Goal: Find specific page/section

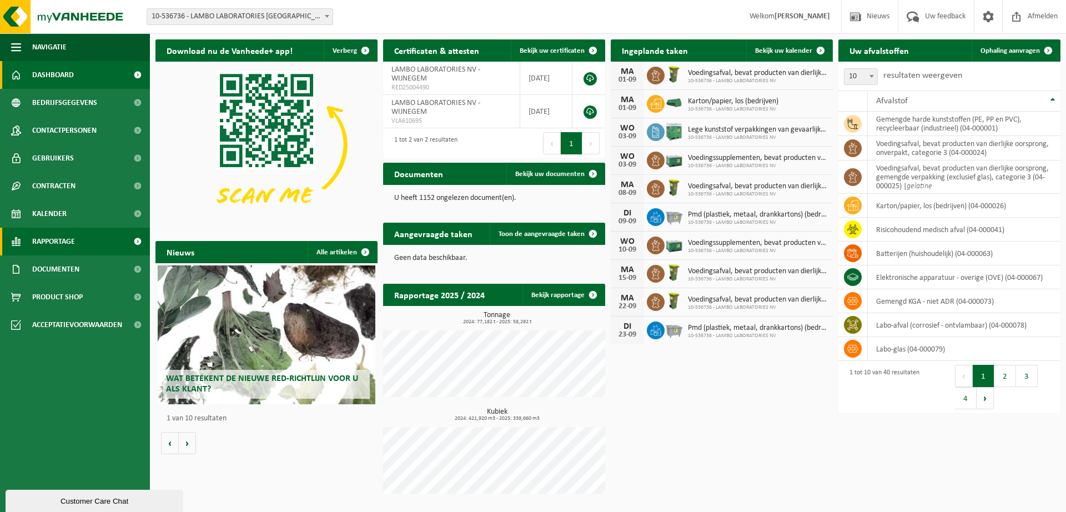
click at [49, 243] on span "Rapportage" at bounding box center [53, 242] width 43 height 28
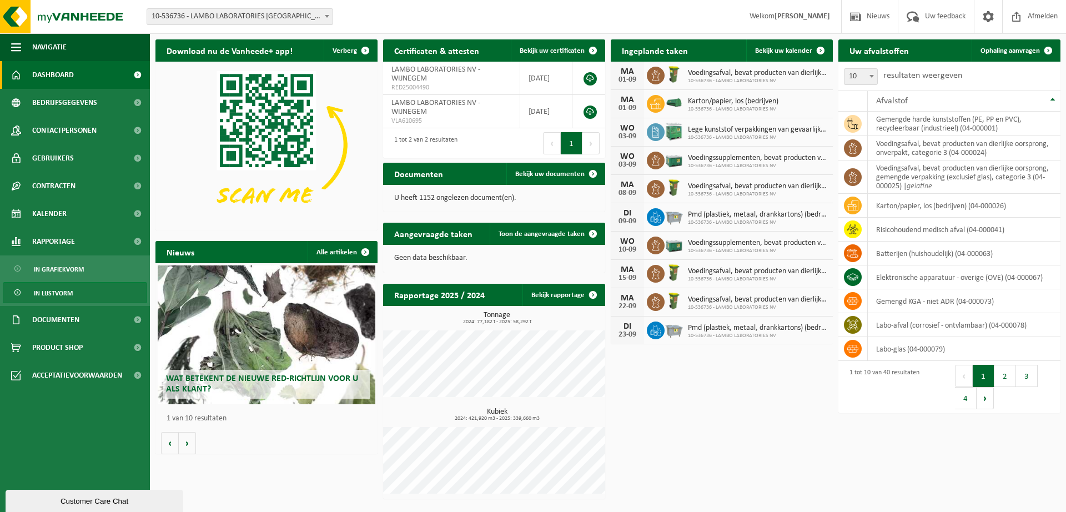
click at [73, 288] on link "In lijstvorm" at bounding box center [75, 292] width 144 height 21
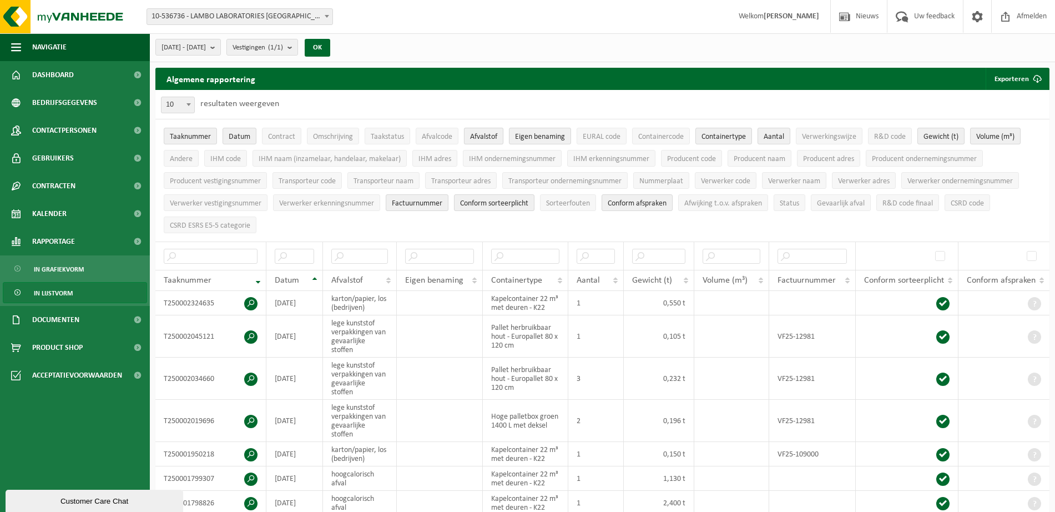
click at [481, 134] on span "Afvalstof" at bounding box center [483, 137] width 27 height 8
